Goal: Task Accomplishment & Management: Manage account settings

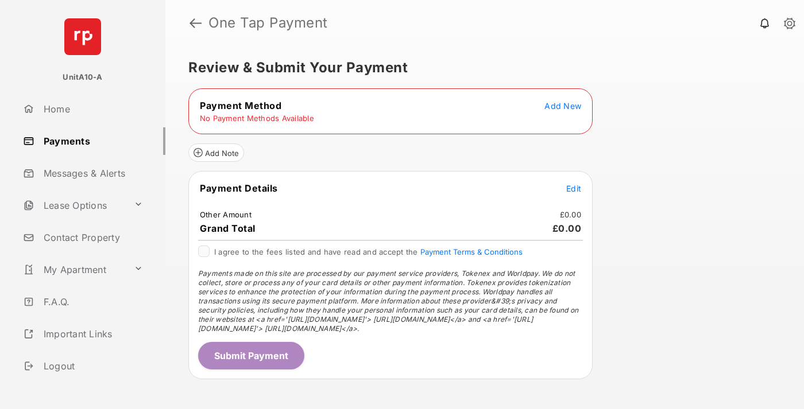
click at [563, 106] on span "Add New" at bounding box center [562, 106] width 37 height 10
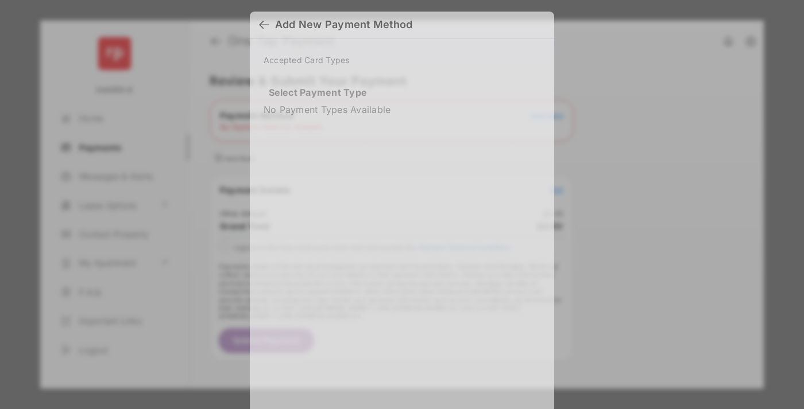
scroll to position [10, 0]
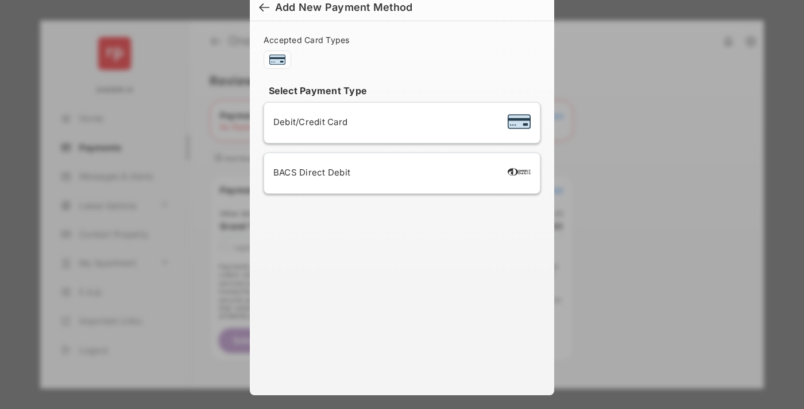
click at [307, 122] on span "Debit/Credit Card" at bounding box center [310, 122] width 74 height 11
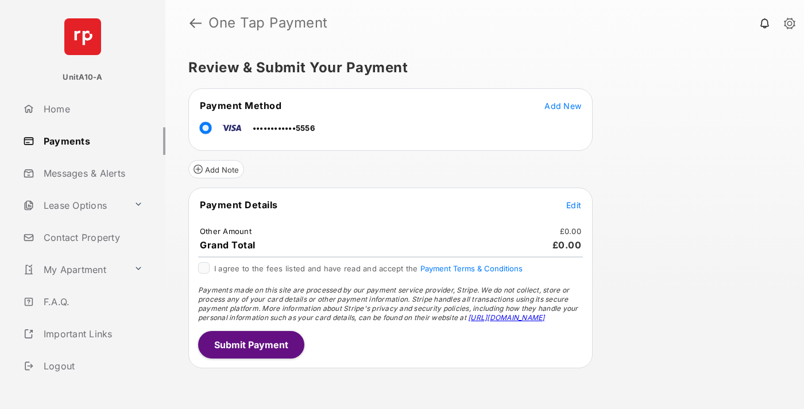
click at [574, 205] on span "Edit" at bounding box center [573, 205] width 15 height 10
